Goal: Task Accomplishment & Management: Use online tool/utility

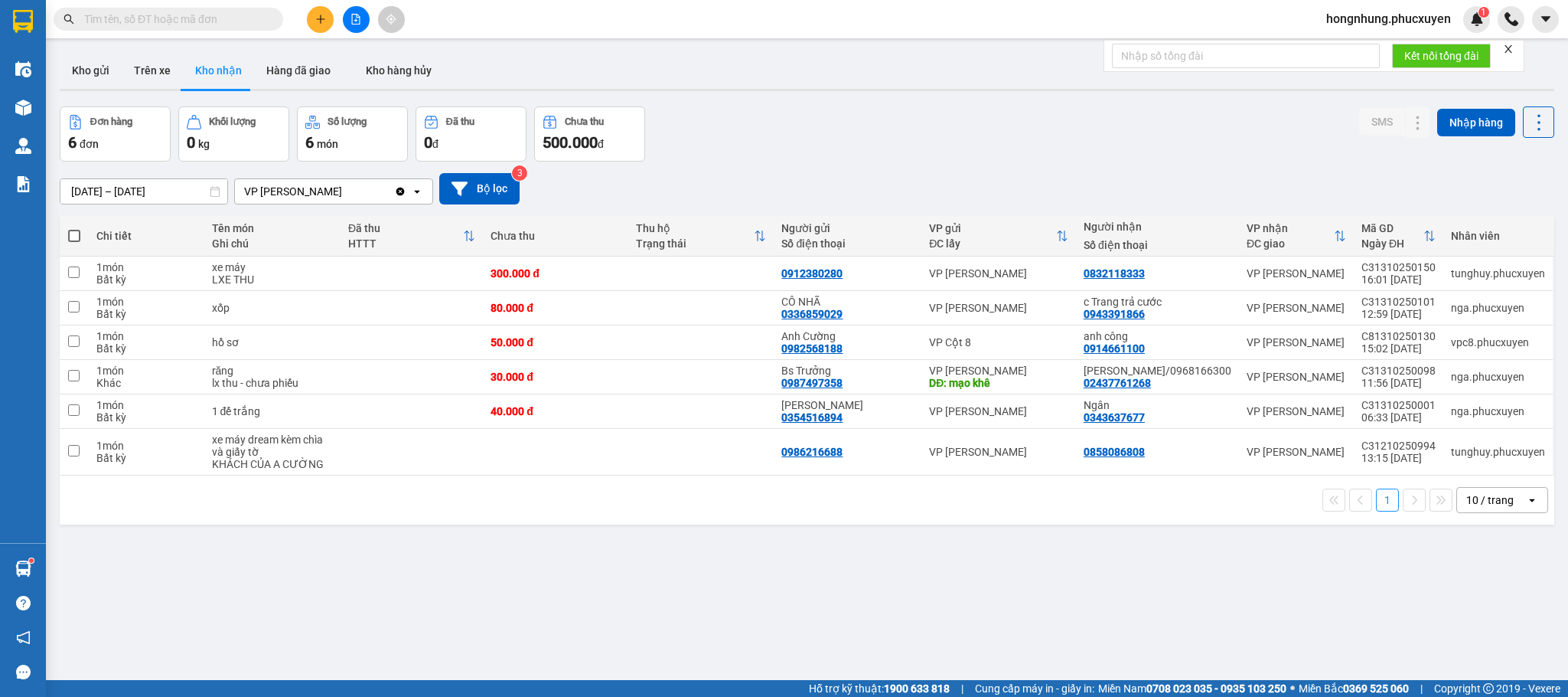
scroll to position [71, 0]
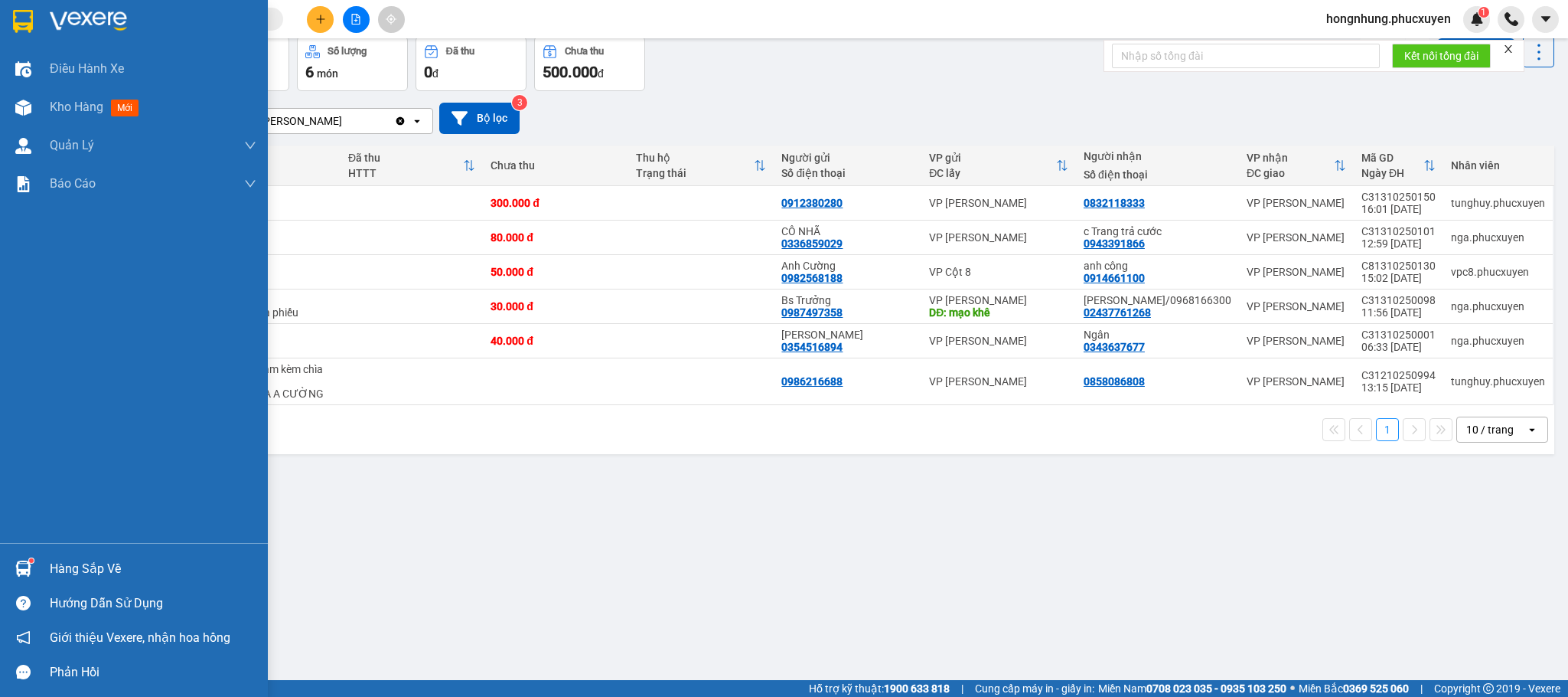
click at [25, 568] on img at bounding box center [23, 569] width 16 height 16
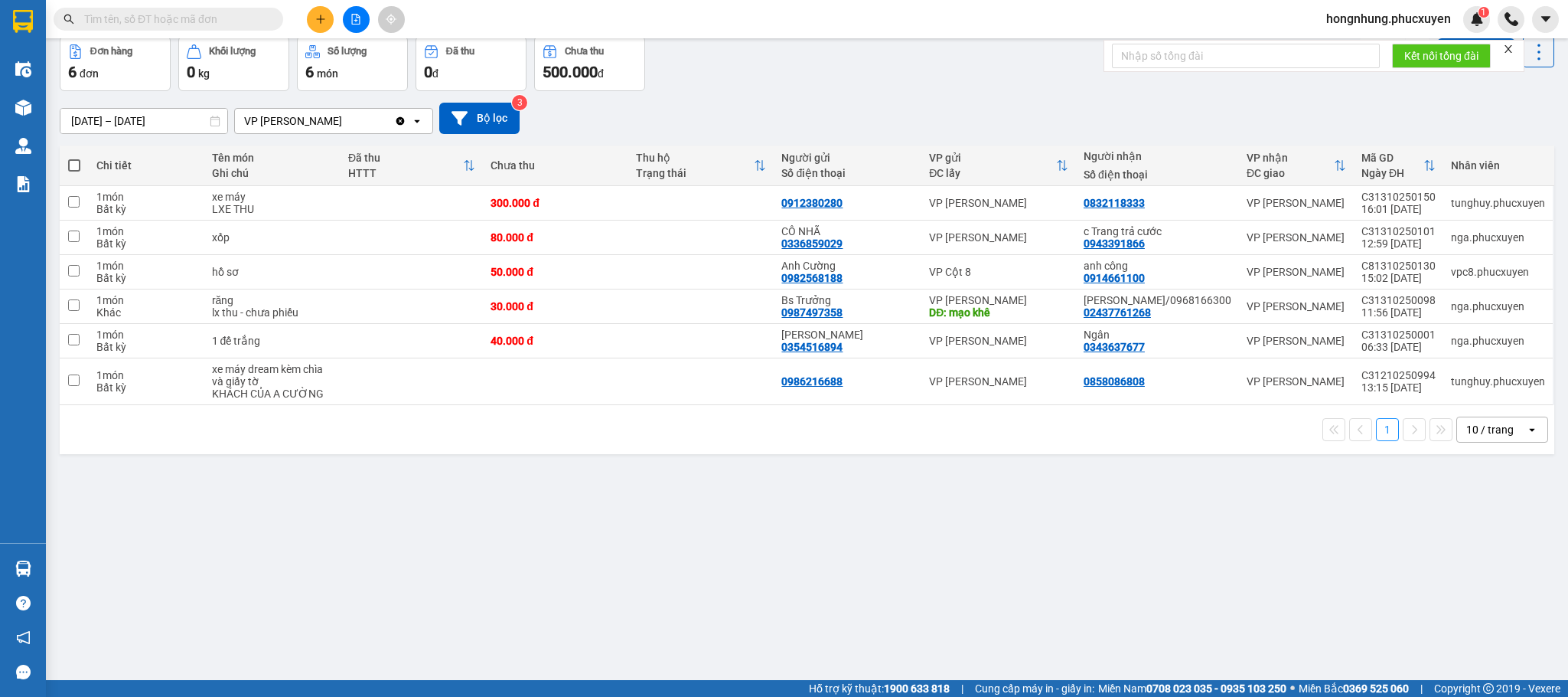
click at [827, 499] on section "Kết quả tìm kiếm ( 0 ) Bộ lọc No Data hongnhung.phucxuyen 1 Điều hành xe Kho hà…" at bounding box center [784, 348] width 1568 height 697
click at [1441, 205] on button at bounding box center [1449, 204] width 22 height 27
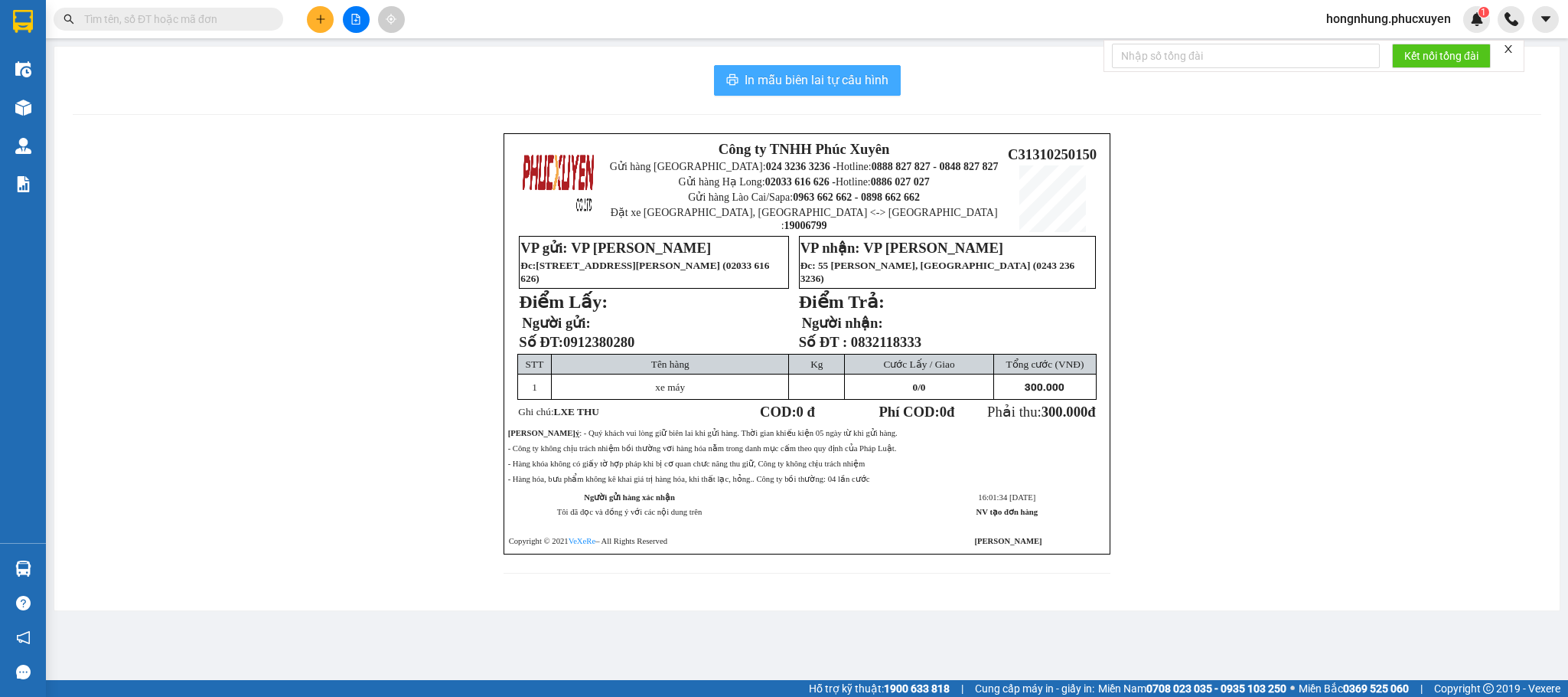
click at [848, 79] on span "In mẫu biên lai tự cấu hình" at bounding box center [817, 80] width 143 height 19
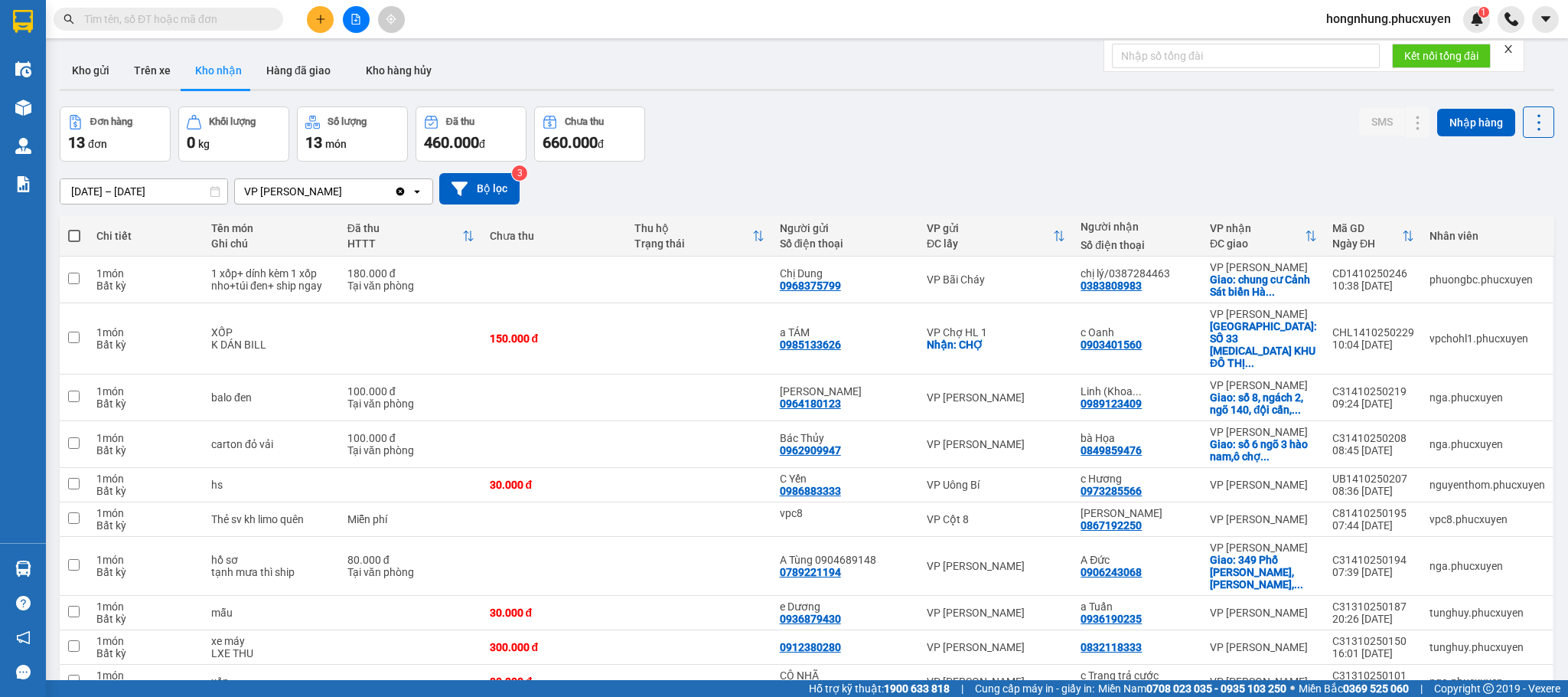
click at [775, 129] on div "Đơn hàng 13 đơn Khối lượng 0 kg Số lượng 13 món Đã thu 460.000 đ Chưa thu 660.0…" at bounding box center [807, 134] width 1494 height 55
click at [85, 74] on button "Kho gửi" at bounding box center [91, 70] width 62 height 37
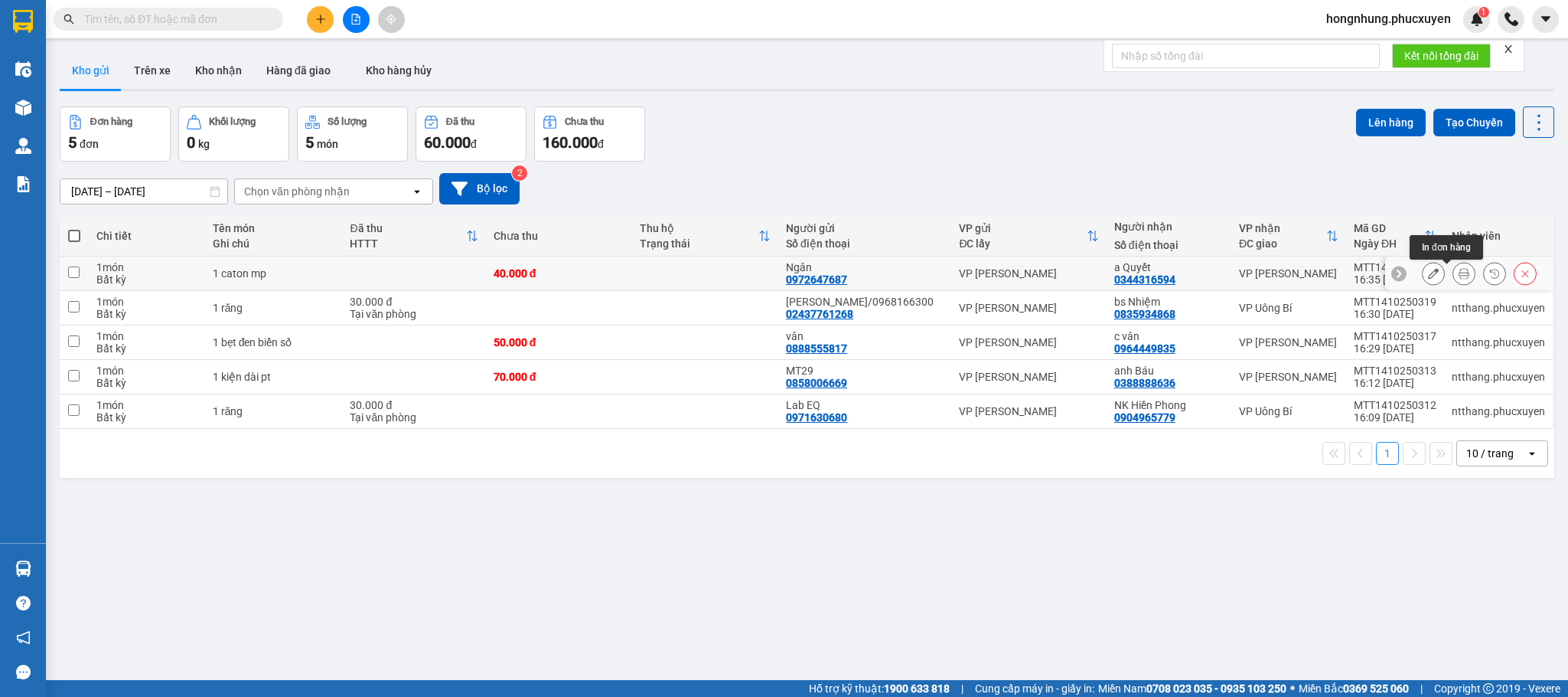
click at [1459, 274] on icon at bounding box center [1464, 274] width 11 height 11
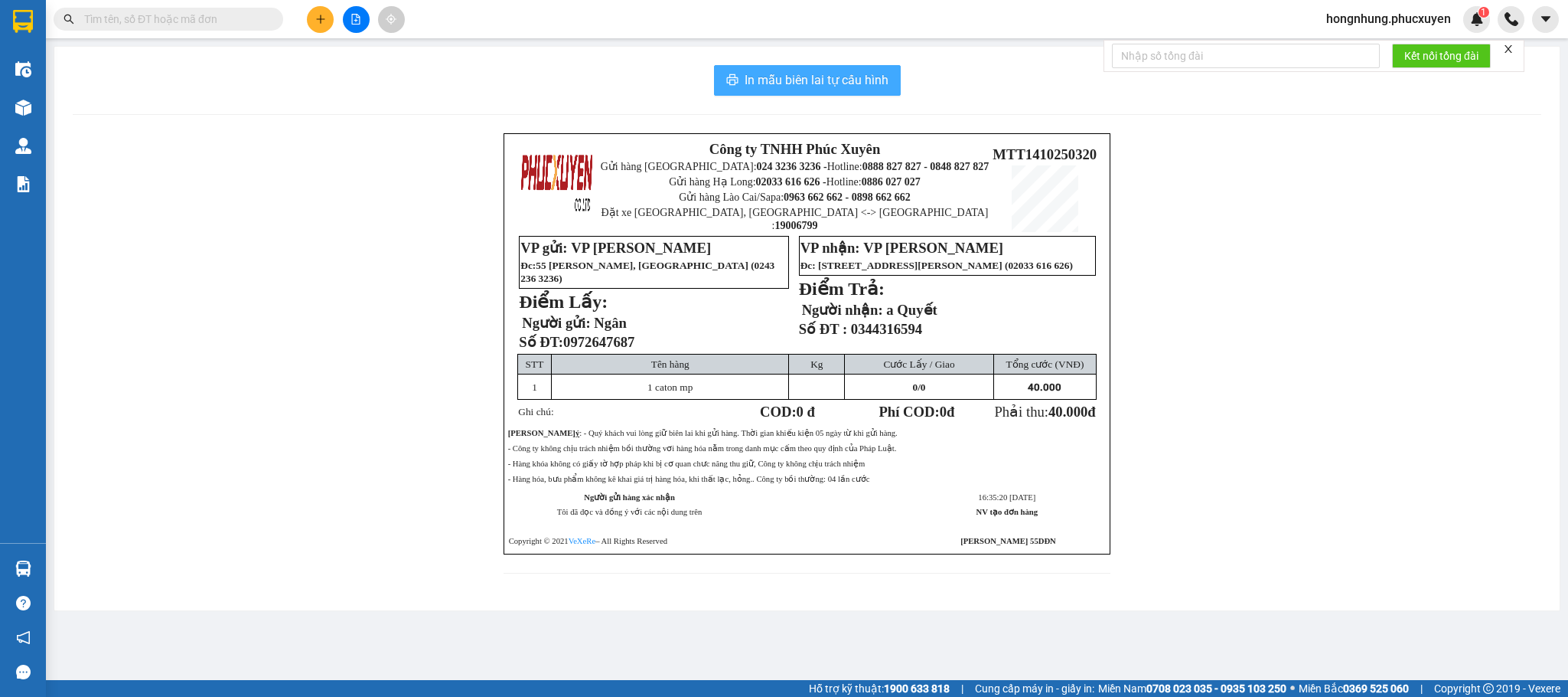
click at [848, 81] on span "In mẫu biên lai tự cấu hình" at bounding box center [817, 80] width 143 height 19
